Goal: Task Accomplishment & Management: Manage account settings

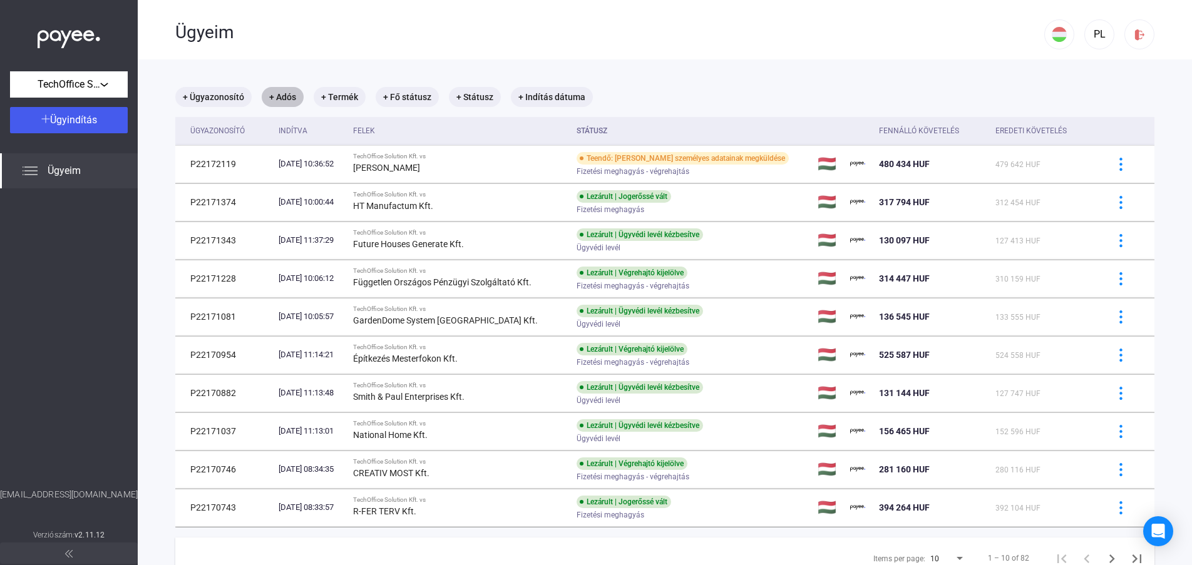
click at [284, 95] on mat-chip "+ Adós" at bounding box center [283, 97] width 42 height 20
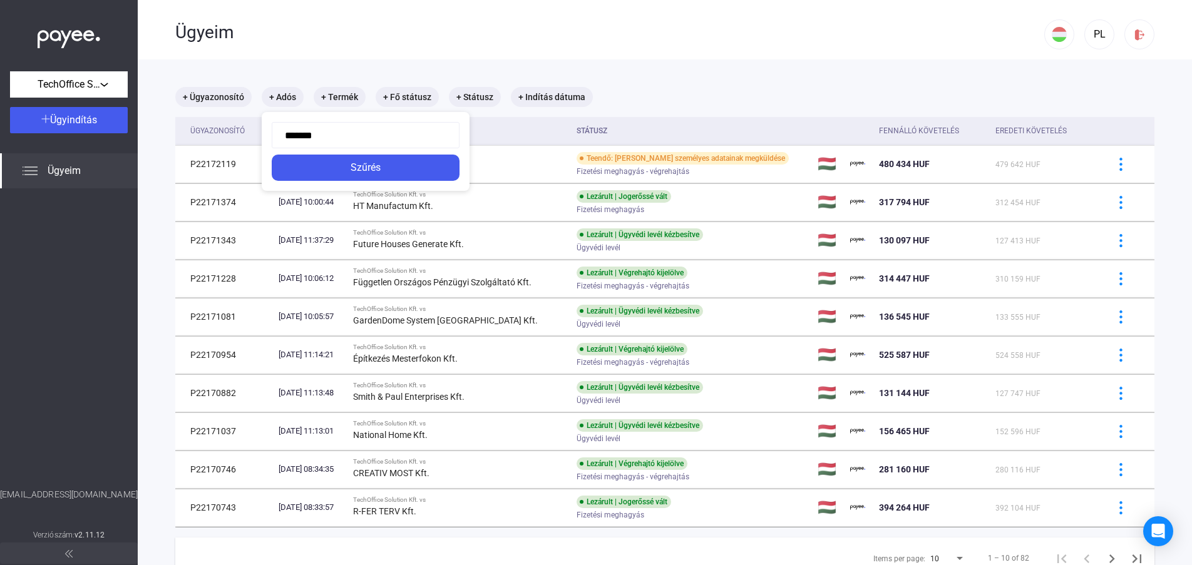
type input "********"
click at [320, 167] on div "Szűrés" at bounding box center [365, 167] width 180 height 15
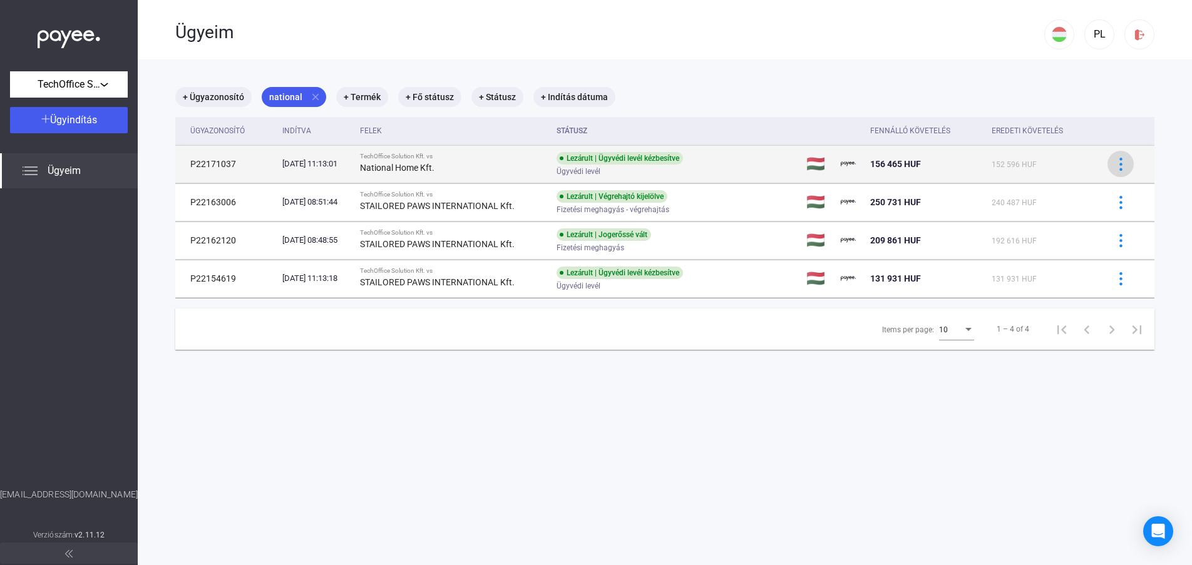
click at [1114, 160] on img at bounding box center [1120, 164] width 13 height 13
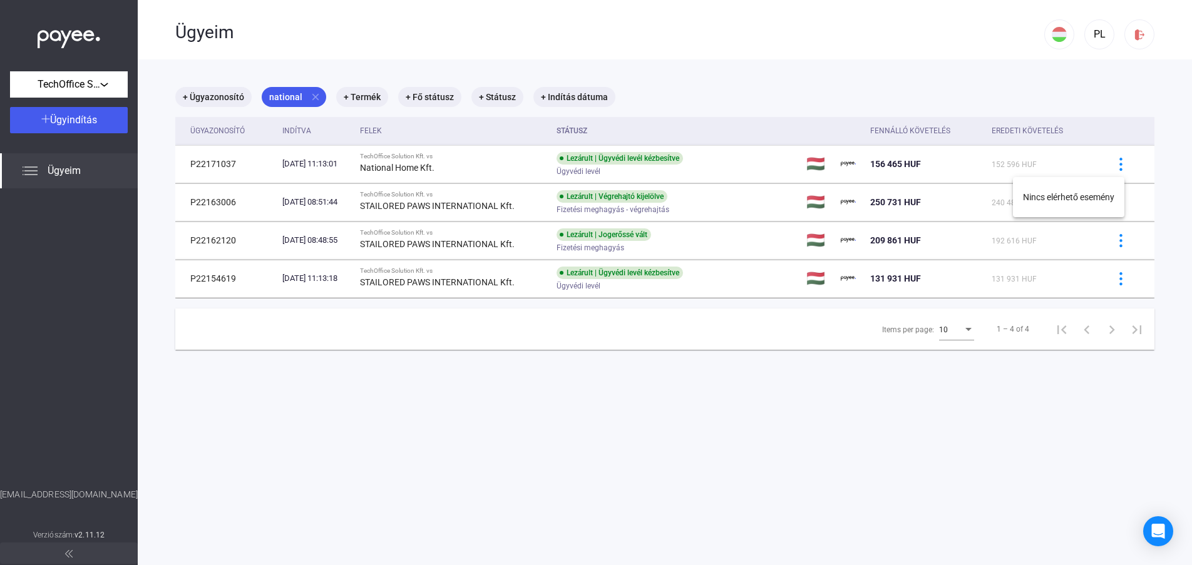
click at [1074, 160] on div at bounding box center [596, 282] width 1192 height 565
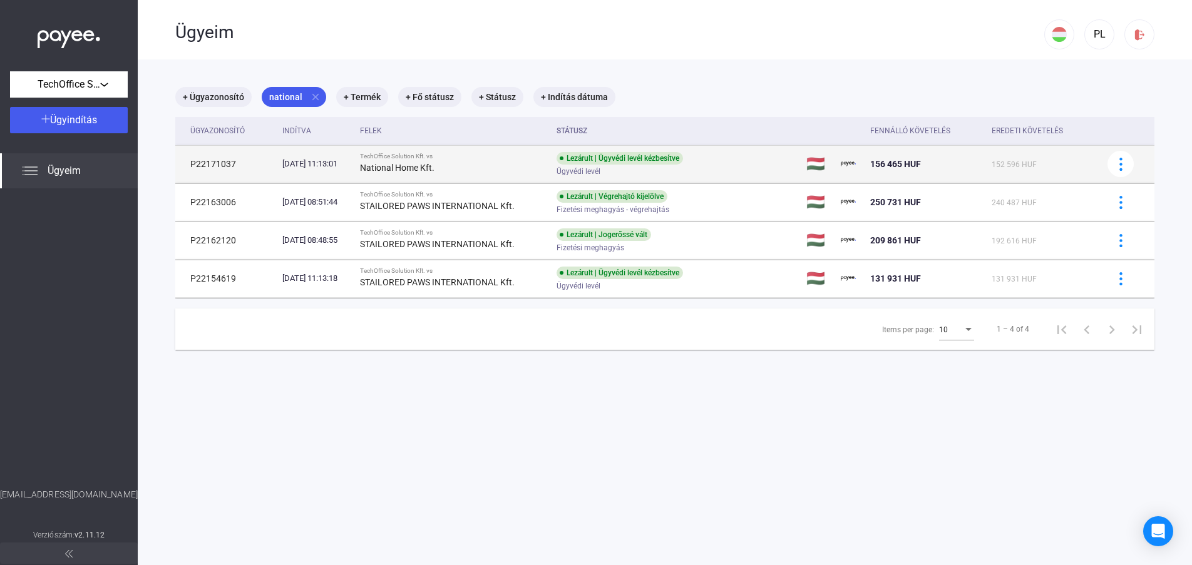
click at [453, 156] on div "TechOffice Solution Kft. vs" at bounding box center [453, 157] width 186 height 8
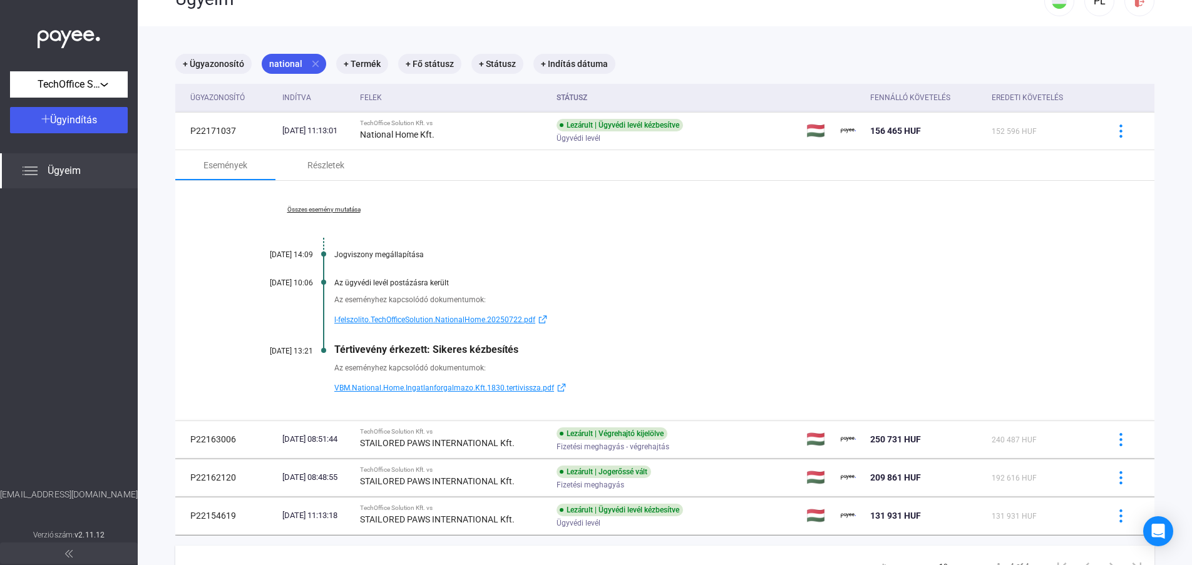
scroll to position [93, 0]
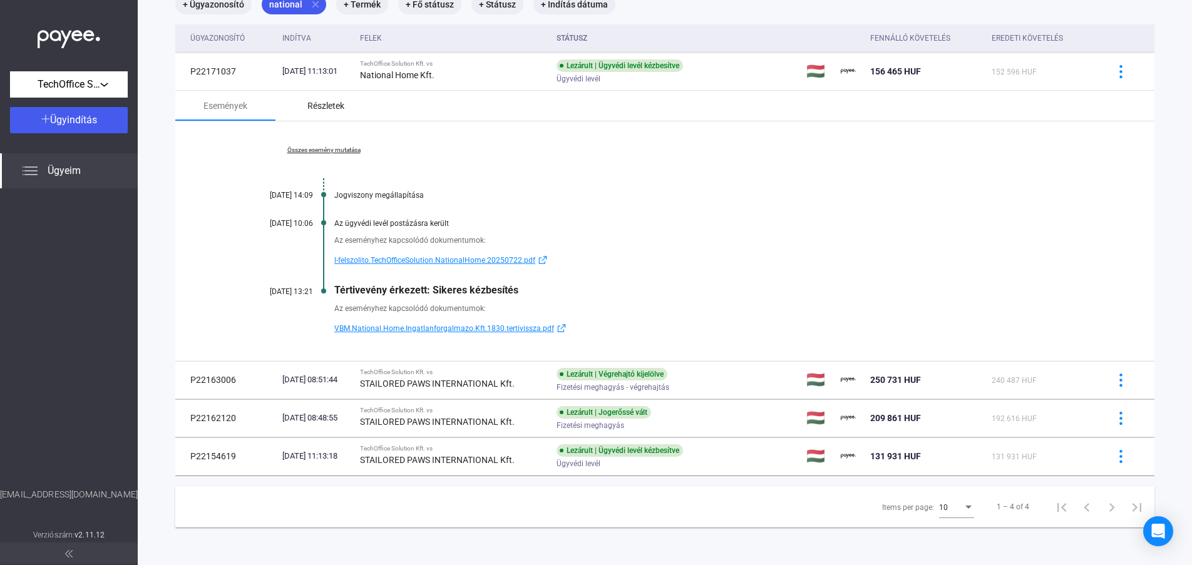
click at [364, 110] on div "Részletek" at bounding box center [325, 106] width 100 height 30
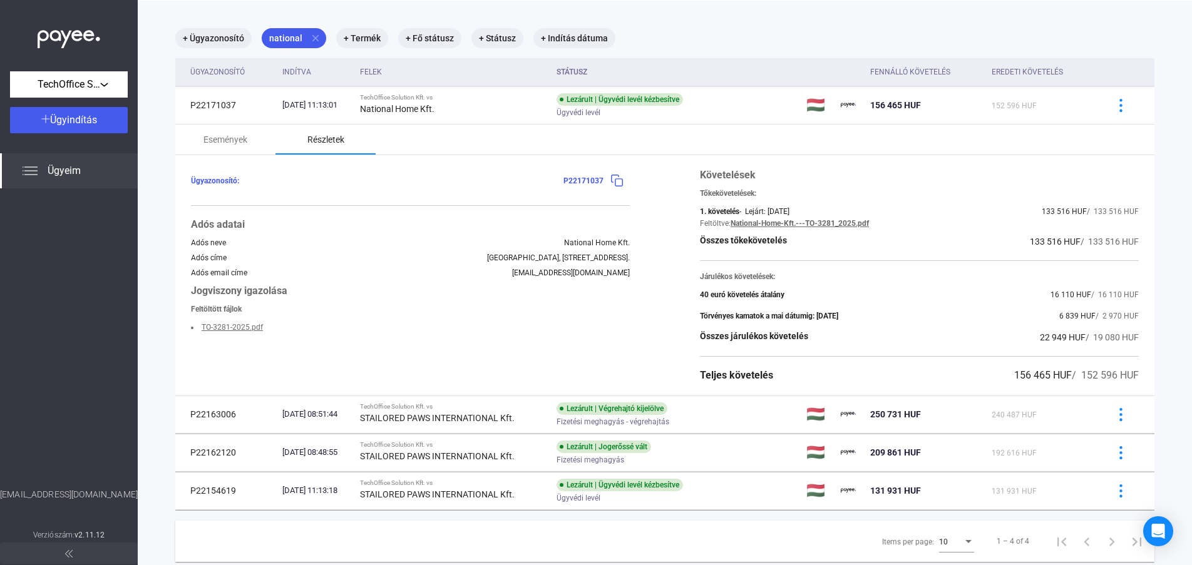
scroll to position [30, 0]
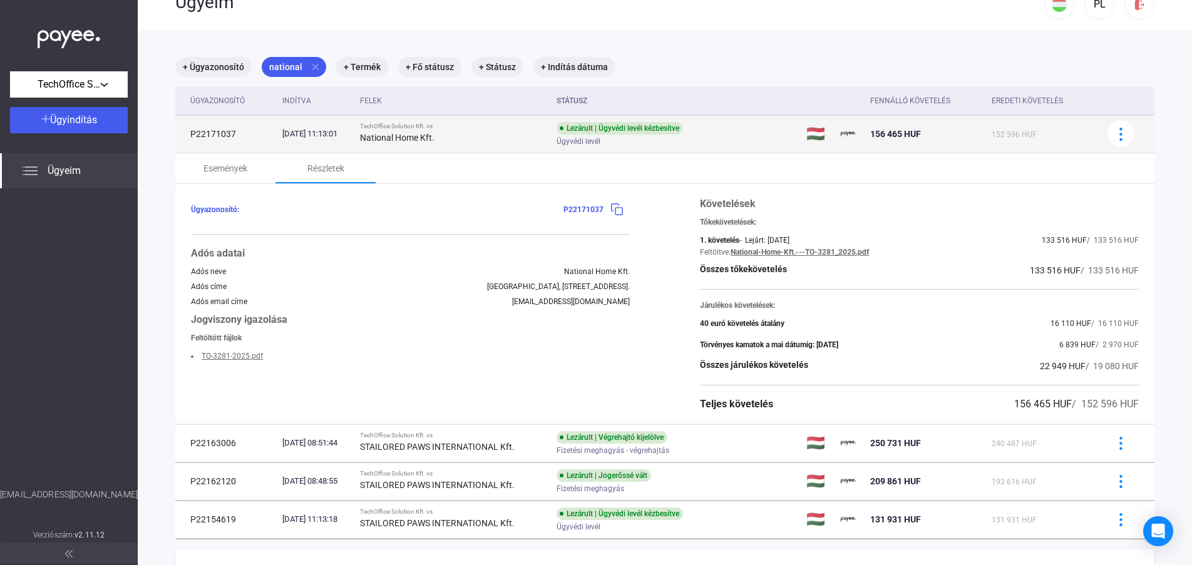
click at [511, 131] on div "National Home Kft." at bounding box center [453, 137] width 186 height 15
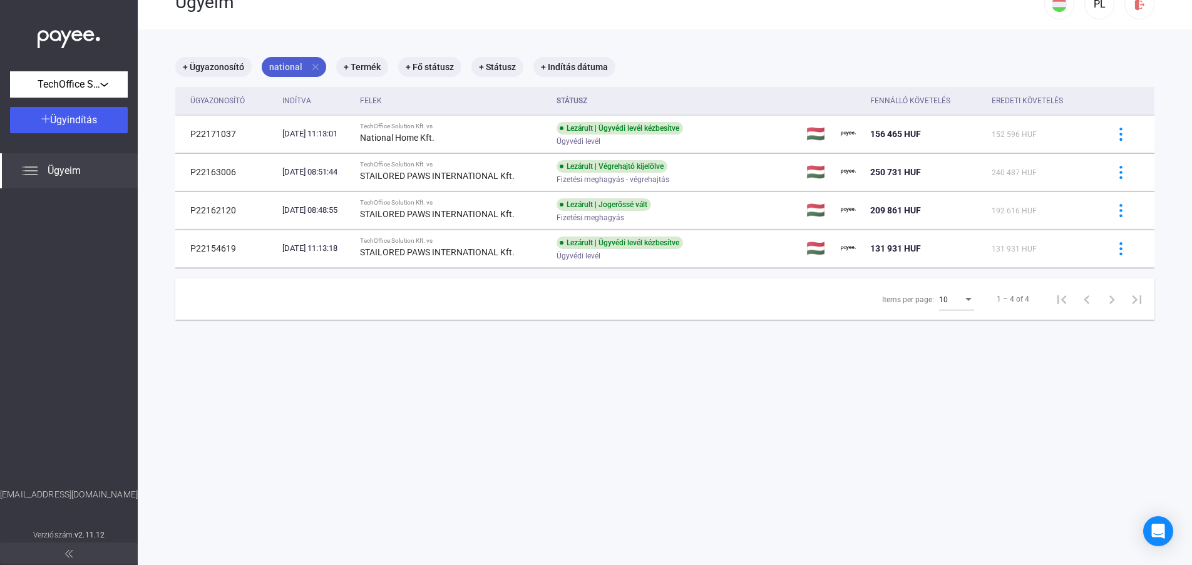
click at [313, 67] on mat-icon "close" at bounding box center [315, 66] width 11 height 11
